Goal: Information Seeking & Learning: Learn about a topic

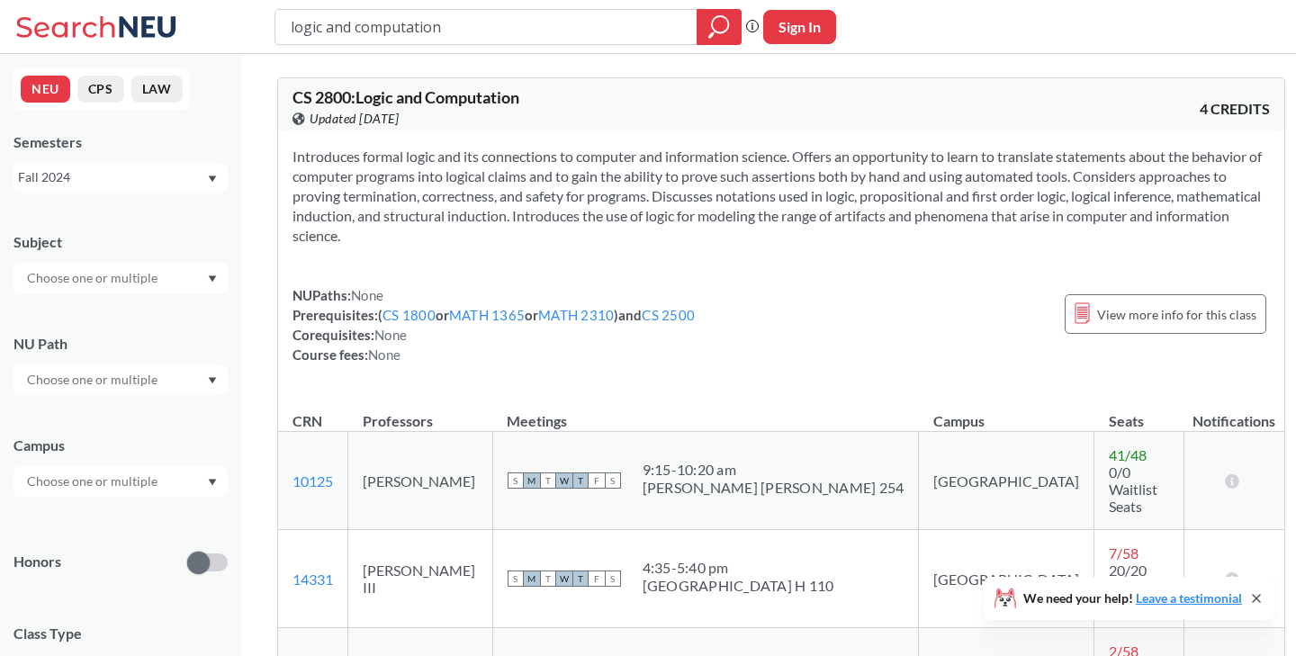
drag, startPoint x: 487, startPoint y: 24, endPoint x: 277, endPoint y: 23, distance: 209.7
click at [277, 23] on div "logic and computation" at bounding box center [507, 27] width 467 height 36
type input "theory of computation"
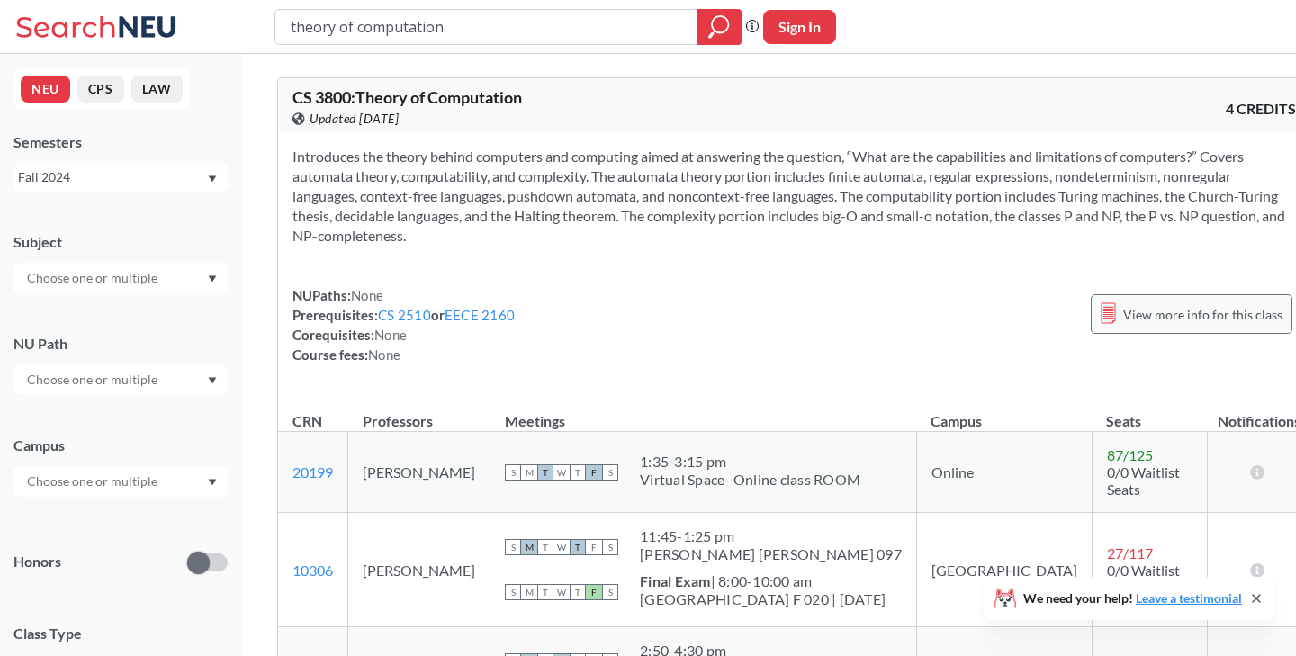
click at [1161, 306] on span "View more info for this class" at bounding box center [1202, 314] width 159 height 22
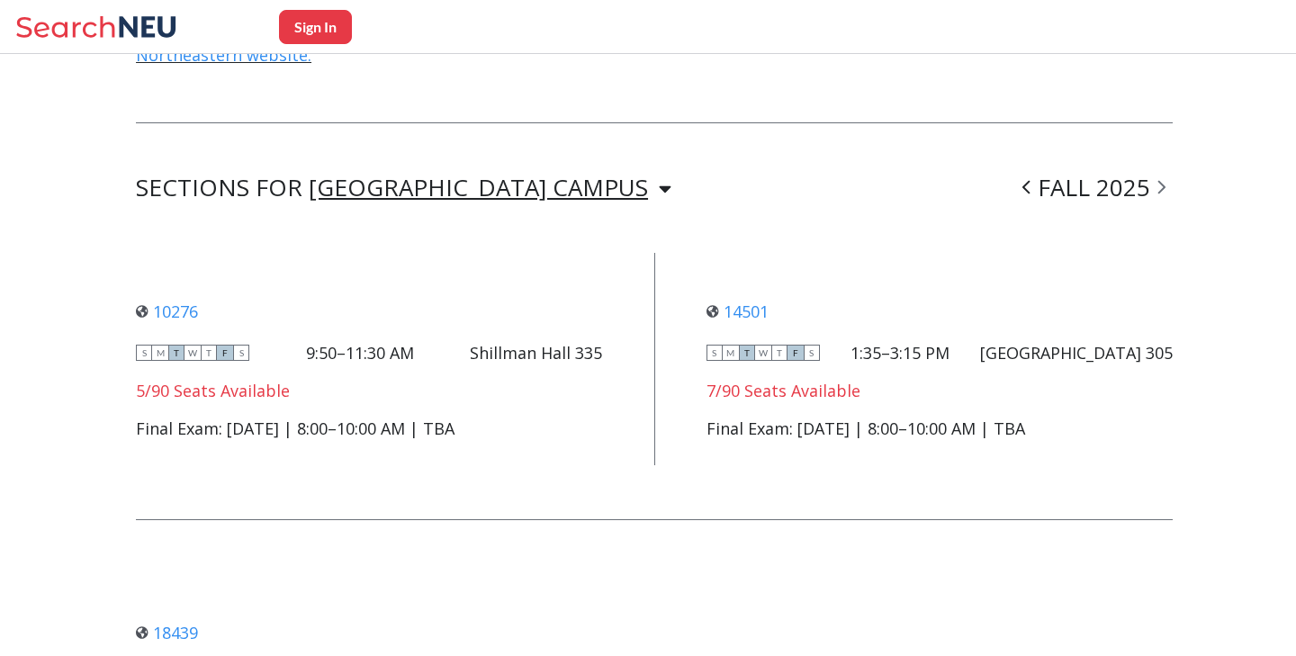
scroll to position [1374, 0]
click at [122, 22] on icon at bounding box center [148, 26] width 57 height 21
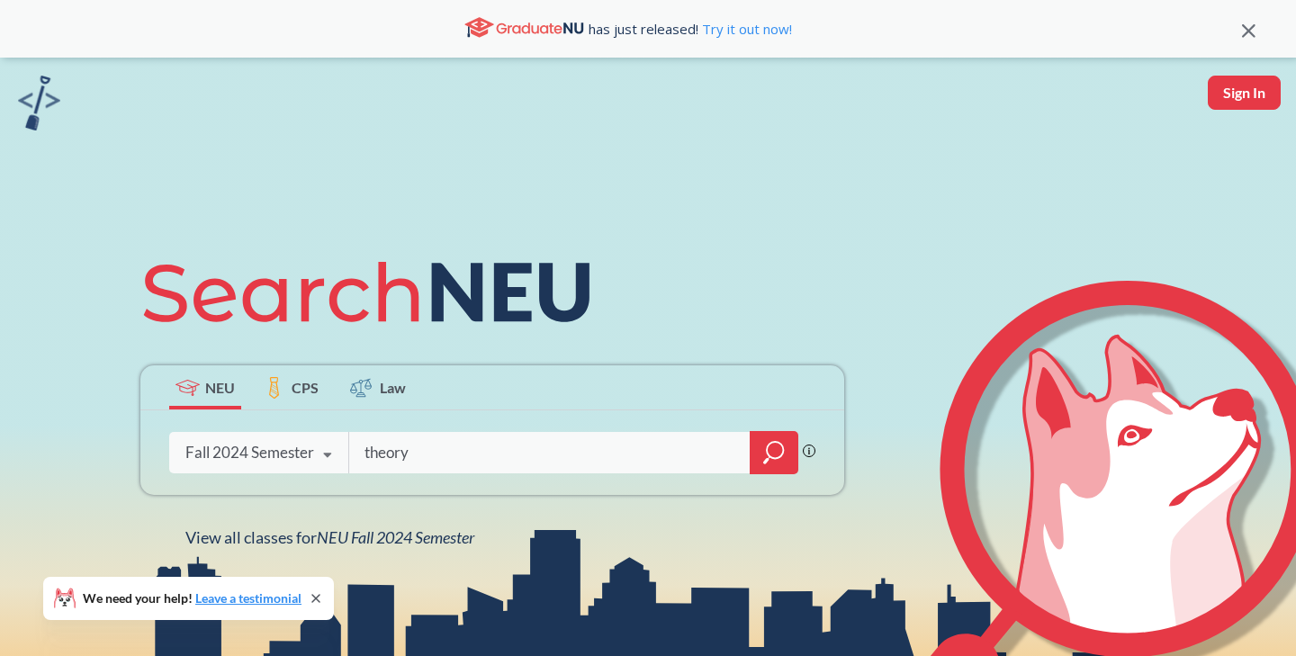
click at [319, 596] on icon at bounding box center [315, 598] width 7 height 7
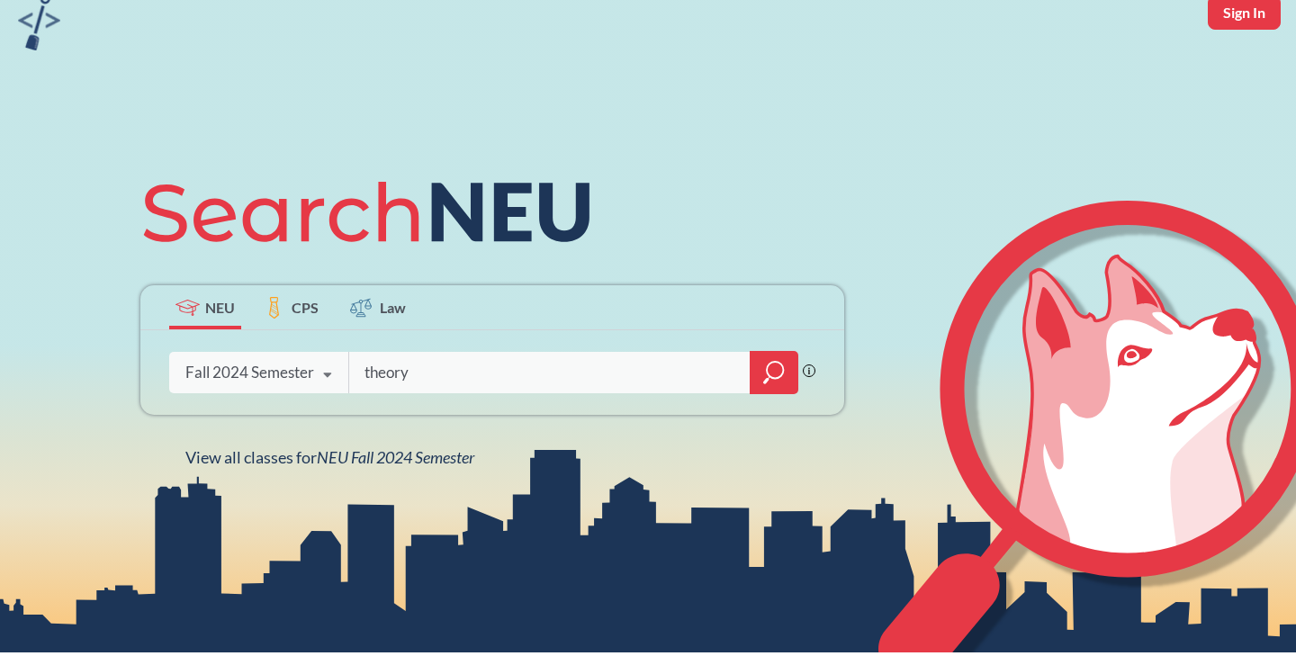
scroll to position [91, 0]
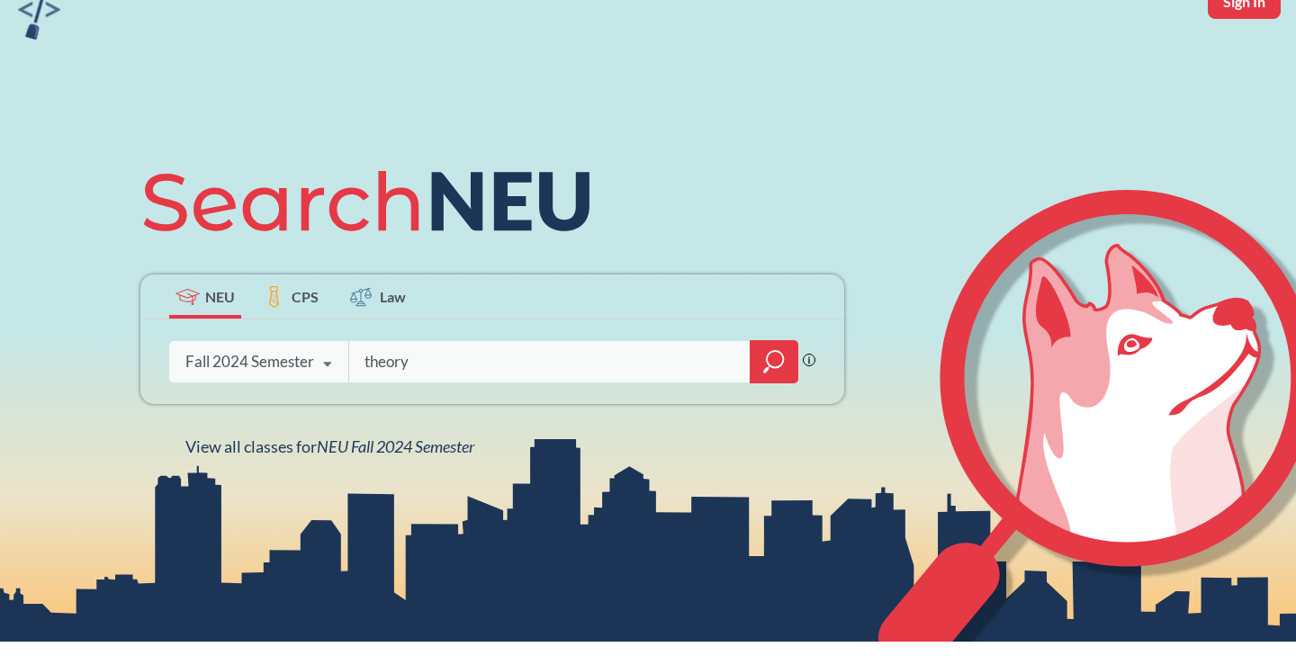
click at [551, 366] on input "theory" at bounding box center [550, 362] width 374 height 38
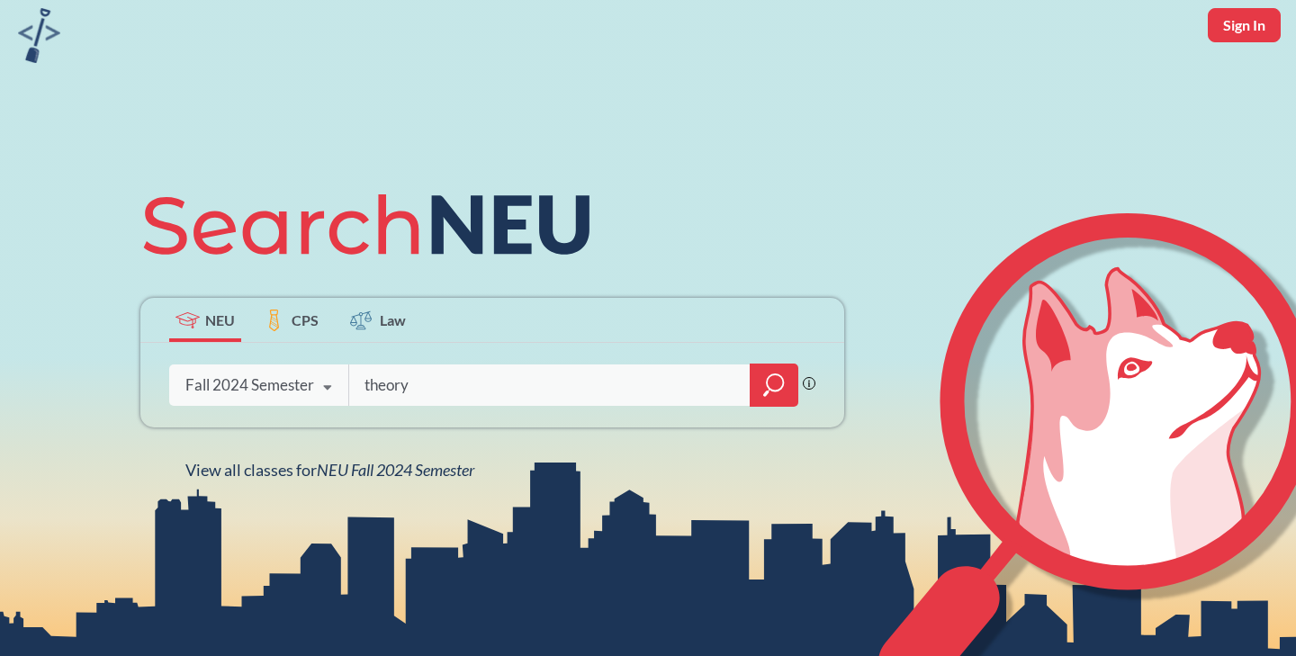
scroll to position [66, 0]
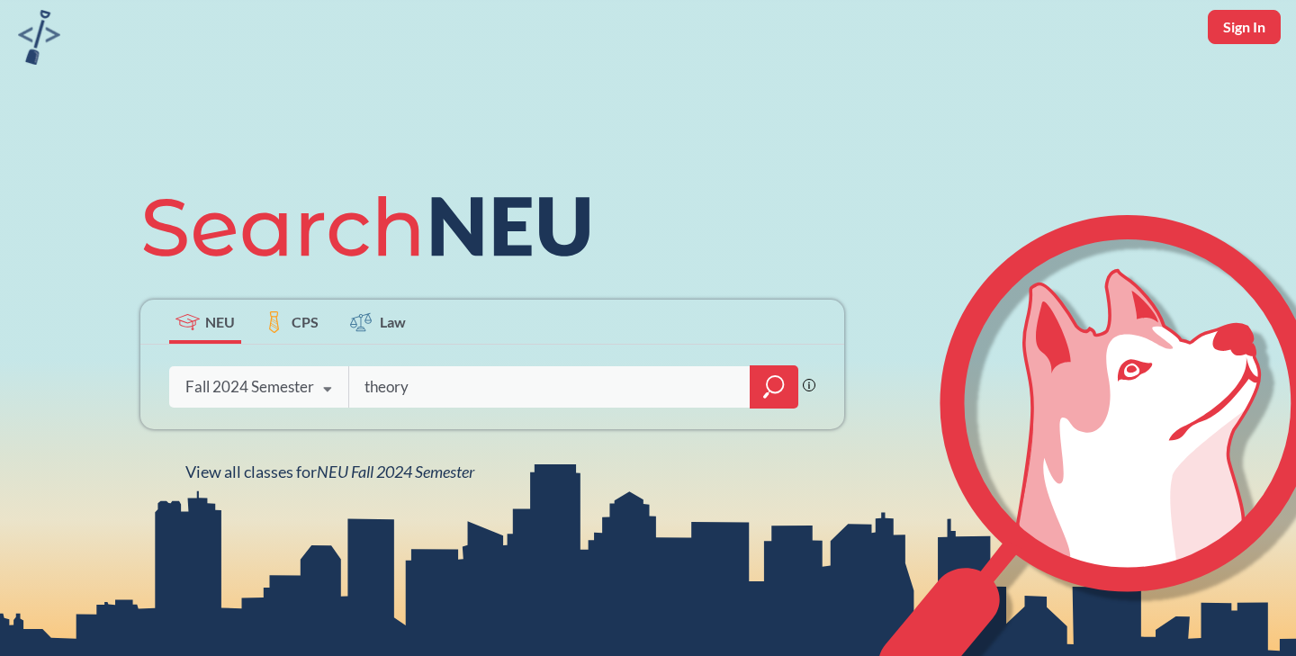
click at [401, 383] on input "theory" at bounding box center [550, 387] width 374 height 38
type input "rock climbing club"
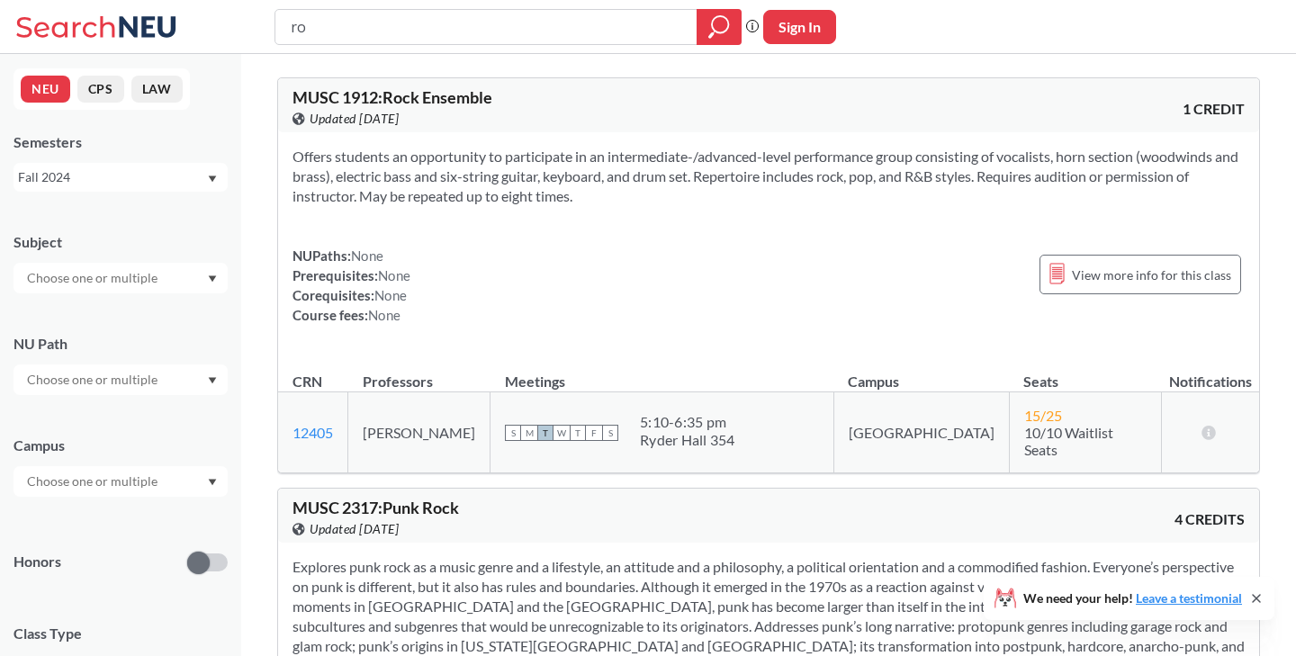
type input "r"
type input "hiking club"
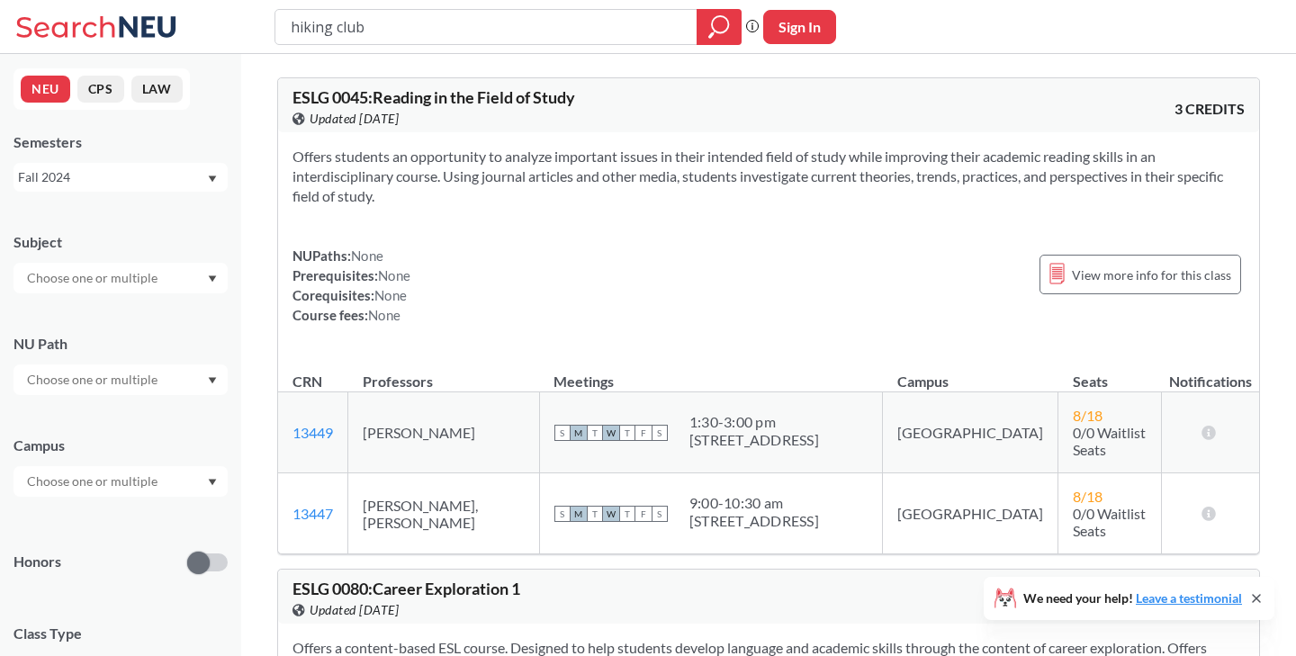
drag, startPoint x: 422, startPoint y: 28, endPoint x: 278, endPoint y: 26, distance: 144.0
click at [277, 26] on div "hiking club" at bounding box center [507, 27] width 467 height 36
type input "o"
type input "surfing club"
click at [1092, 51] on div "surfing club Phrase search guarantees the exact search appears in the results. …" at bounding box center [648, 27] width 1296 height 54
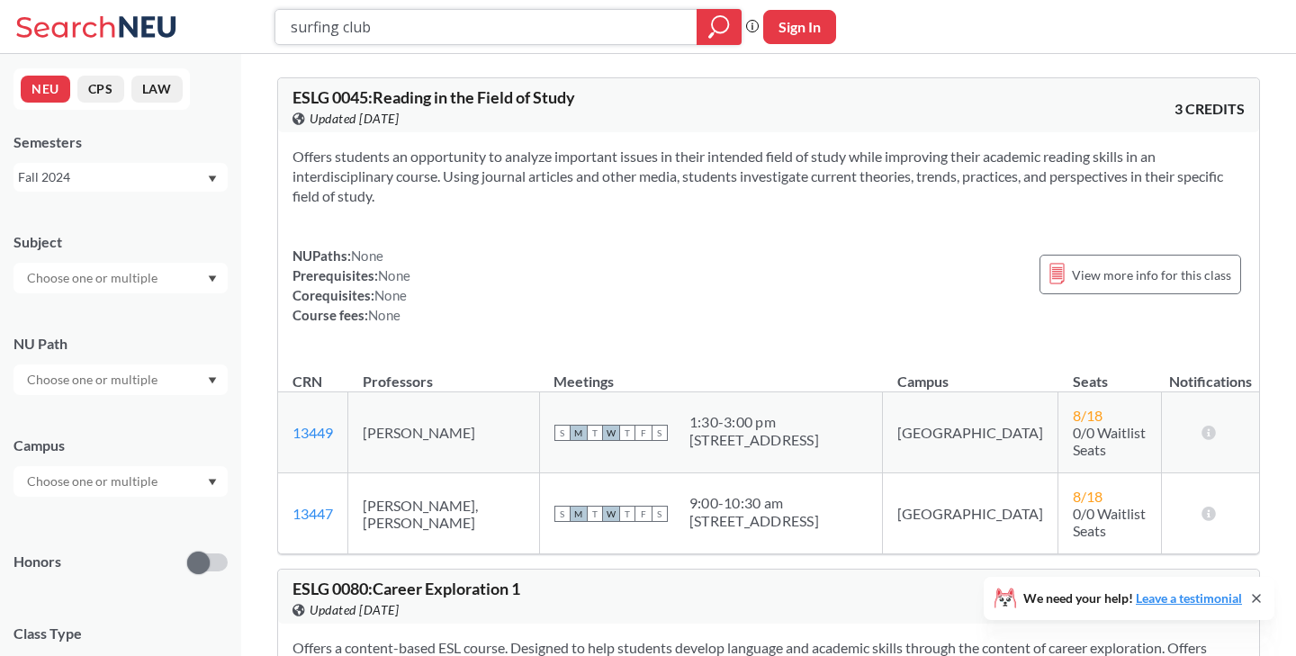
drag, startPoint x: 399, startPoint y: 27, endPoint x: 210, endPoint y: 27, distance: 189.0
click at [210, 27] on div "surfing club Phrase search guarantees the exact search appears in the results. …" at bounding box center [648, 27] width 1296 height 54
type input "clubs near me"
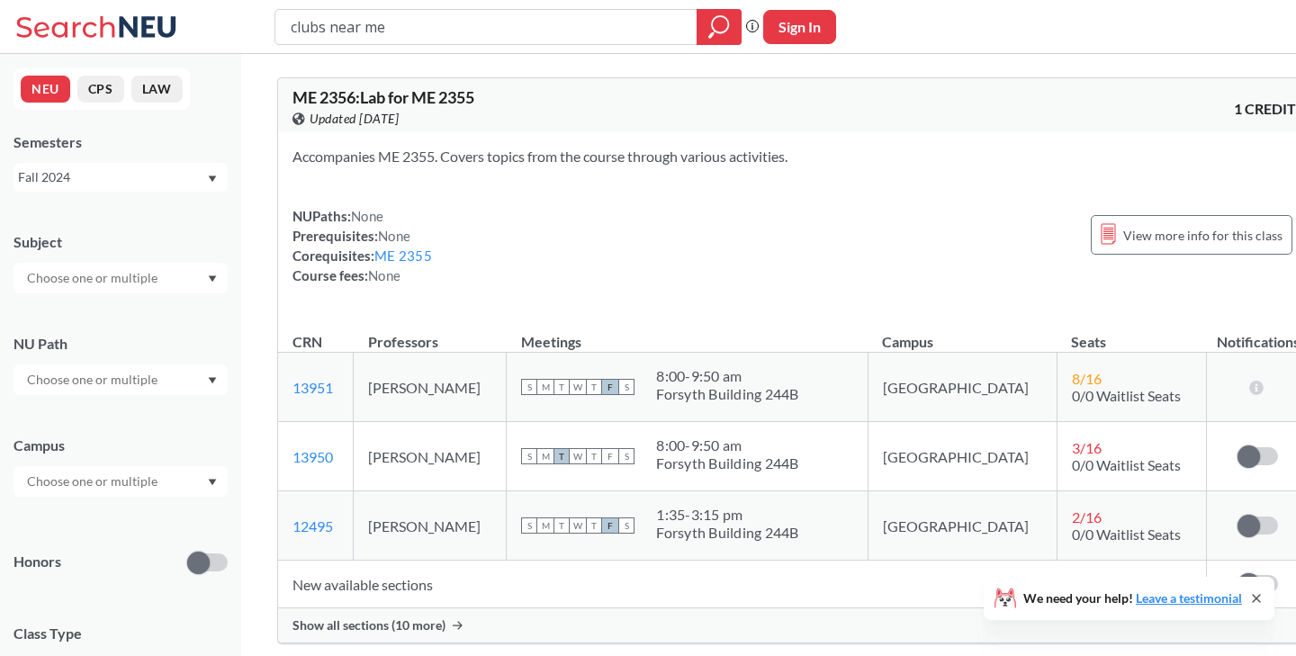
click at [142, 22] on icon at bounding box center [148, 26] width 57 height 21
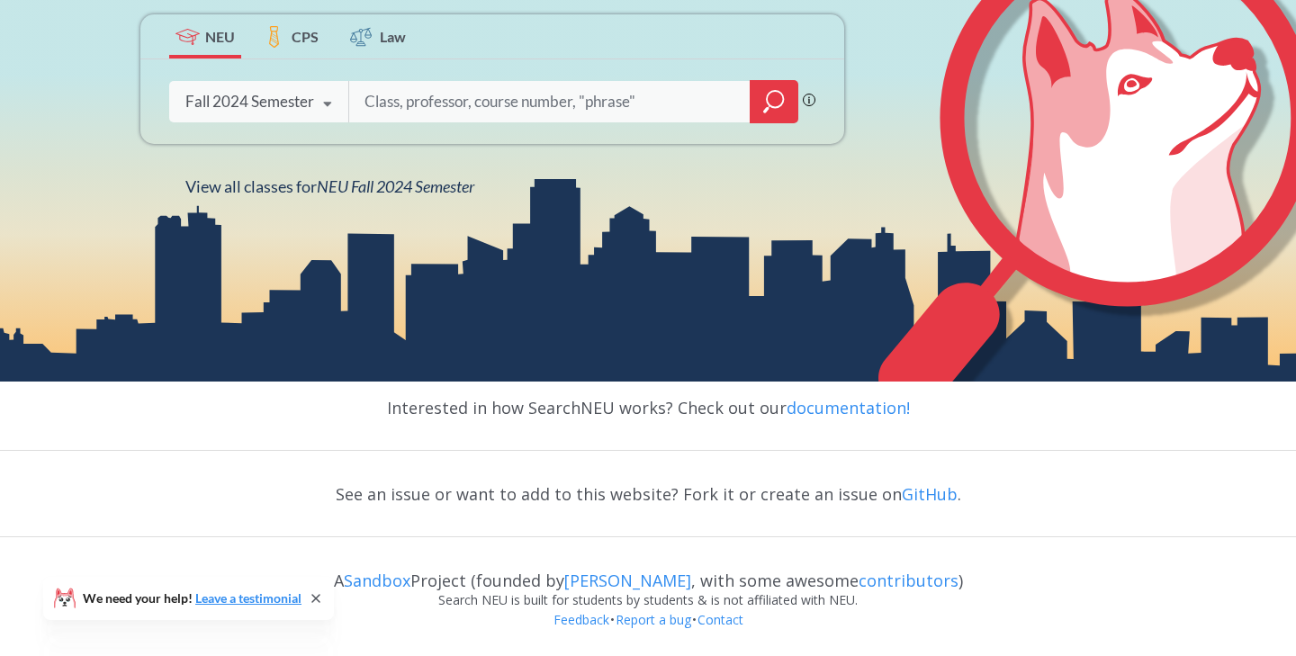
scroll to position [352, 0]
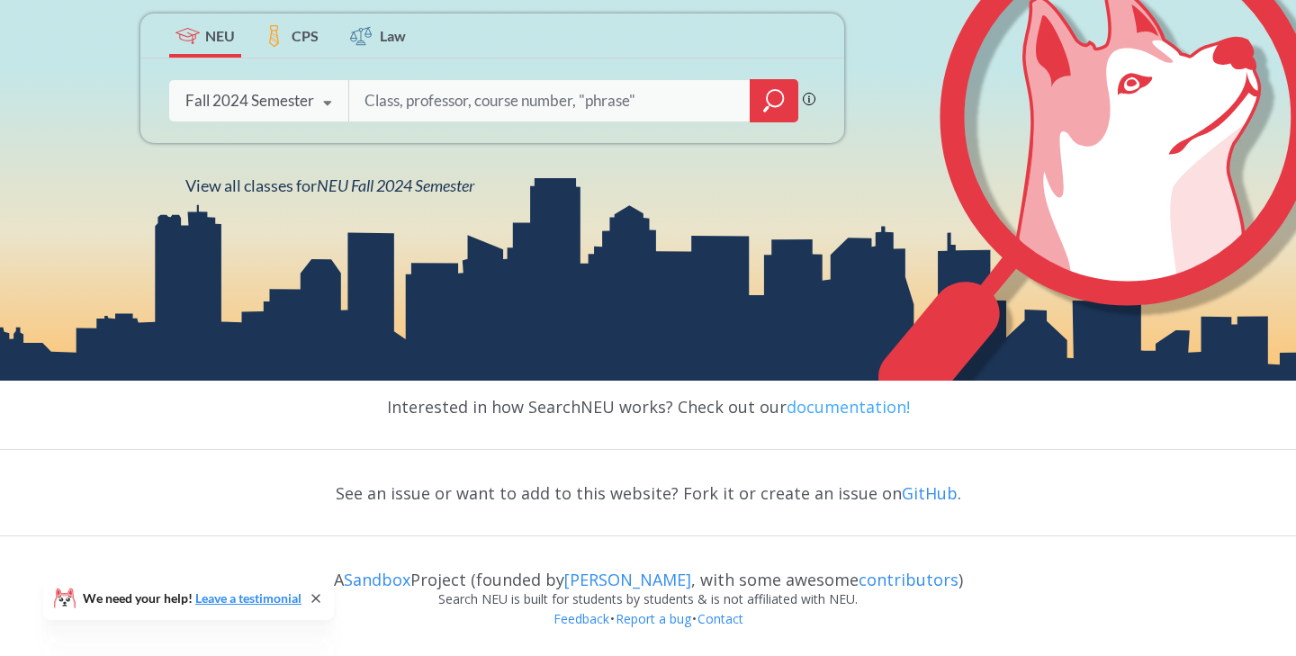
click at [814, 405] on link "documentation!" at bounding box center [848, 407] width 123 height 22
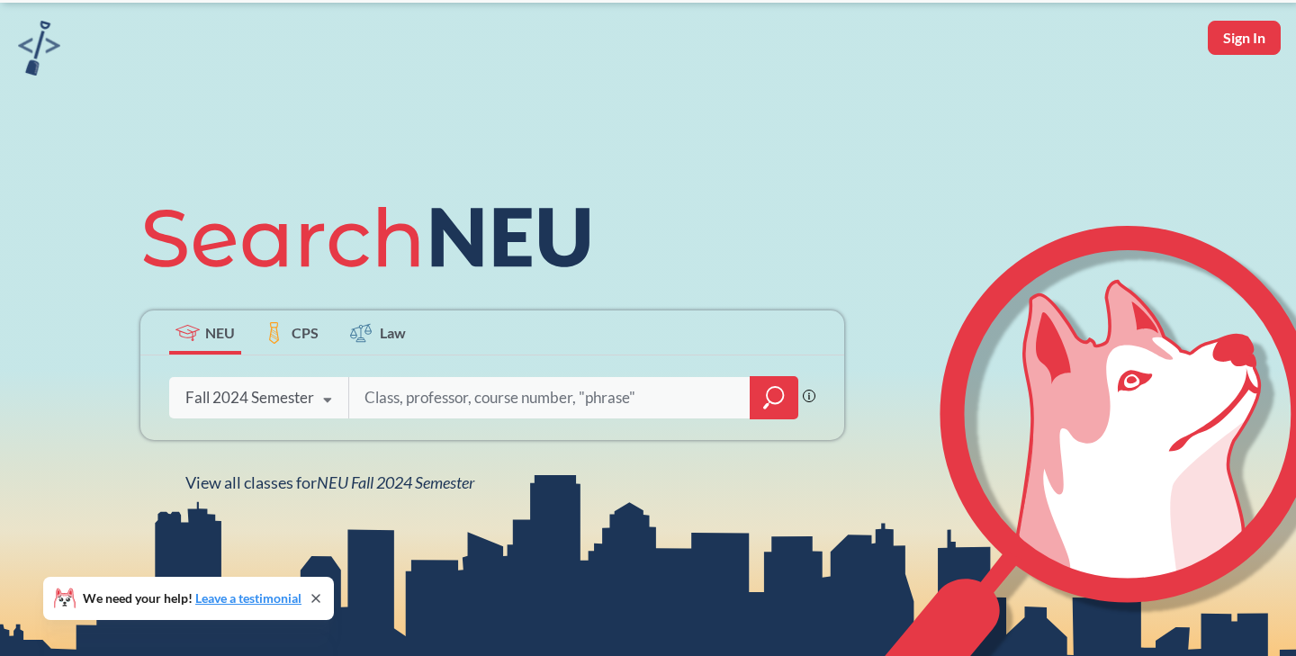
scroll to position [57, 0]
